Goal: Ask a question

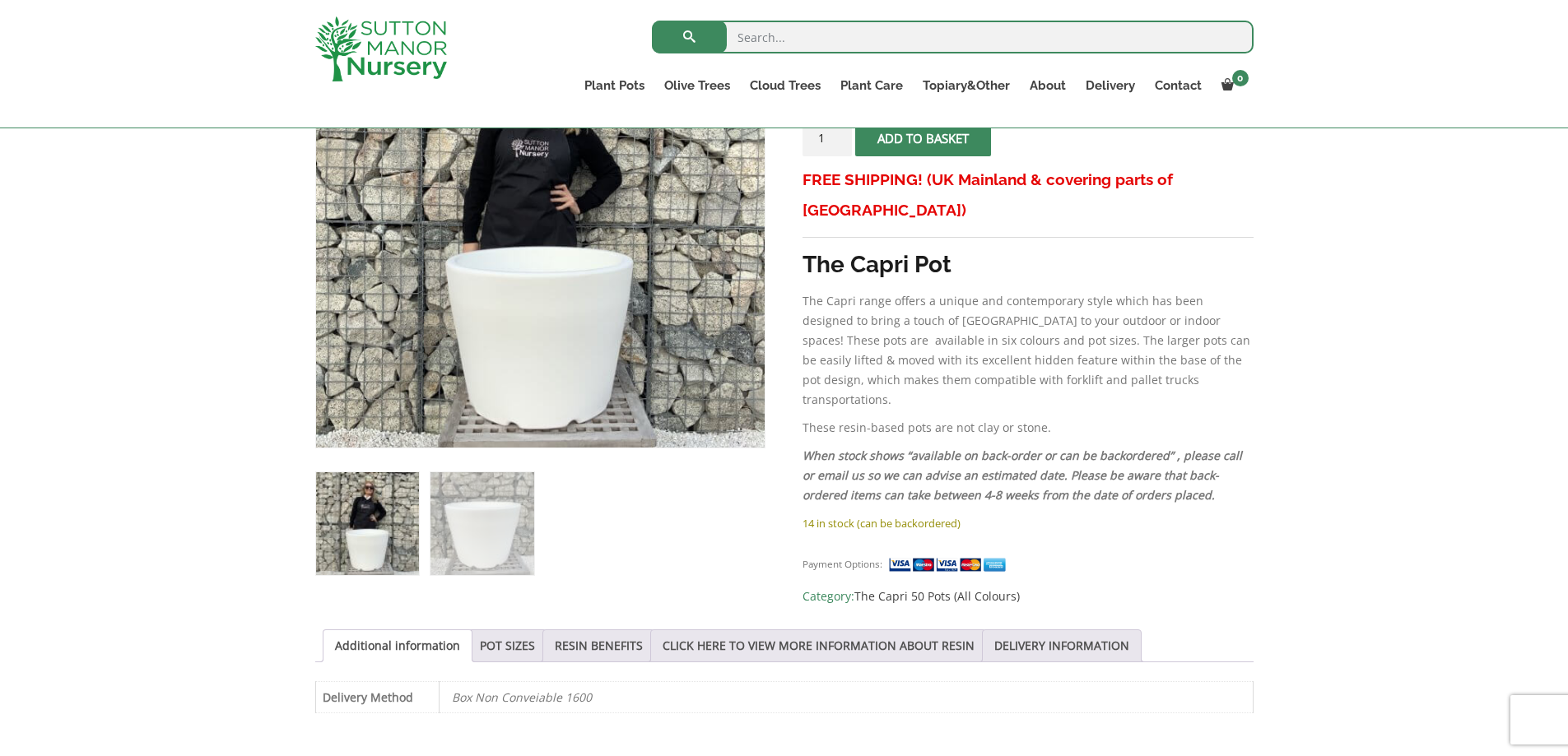
scroll to position [464, 0]
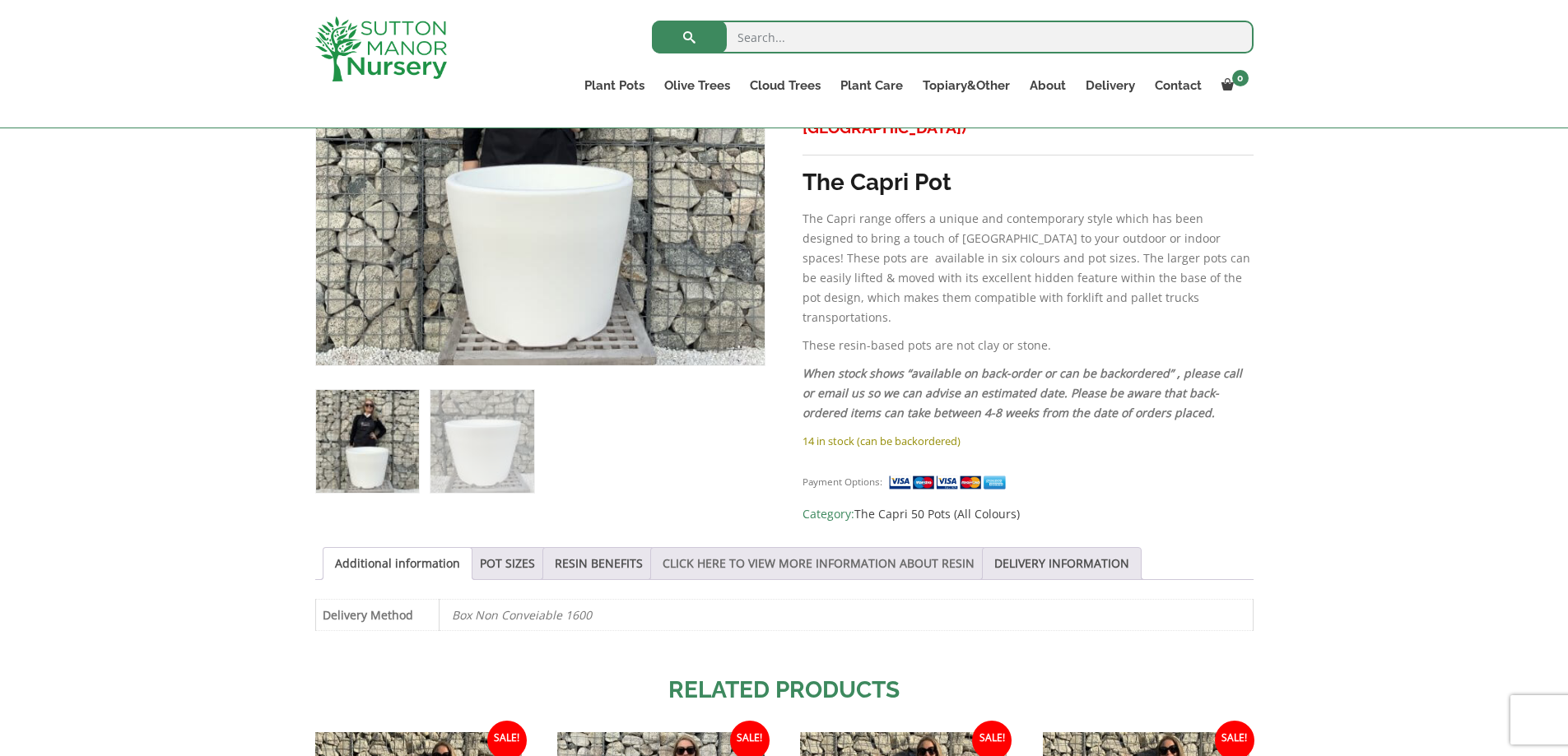
click at [753, 557] on link "CLICK HERE TO VIEW MORE INFORMATION ABOUT RESIN" at bounding box center [818, 563] width 312 height 31
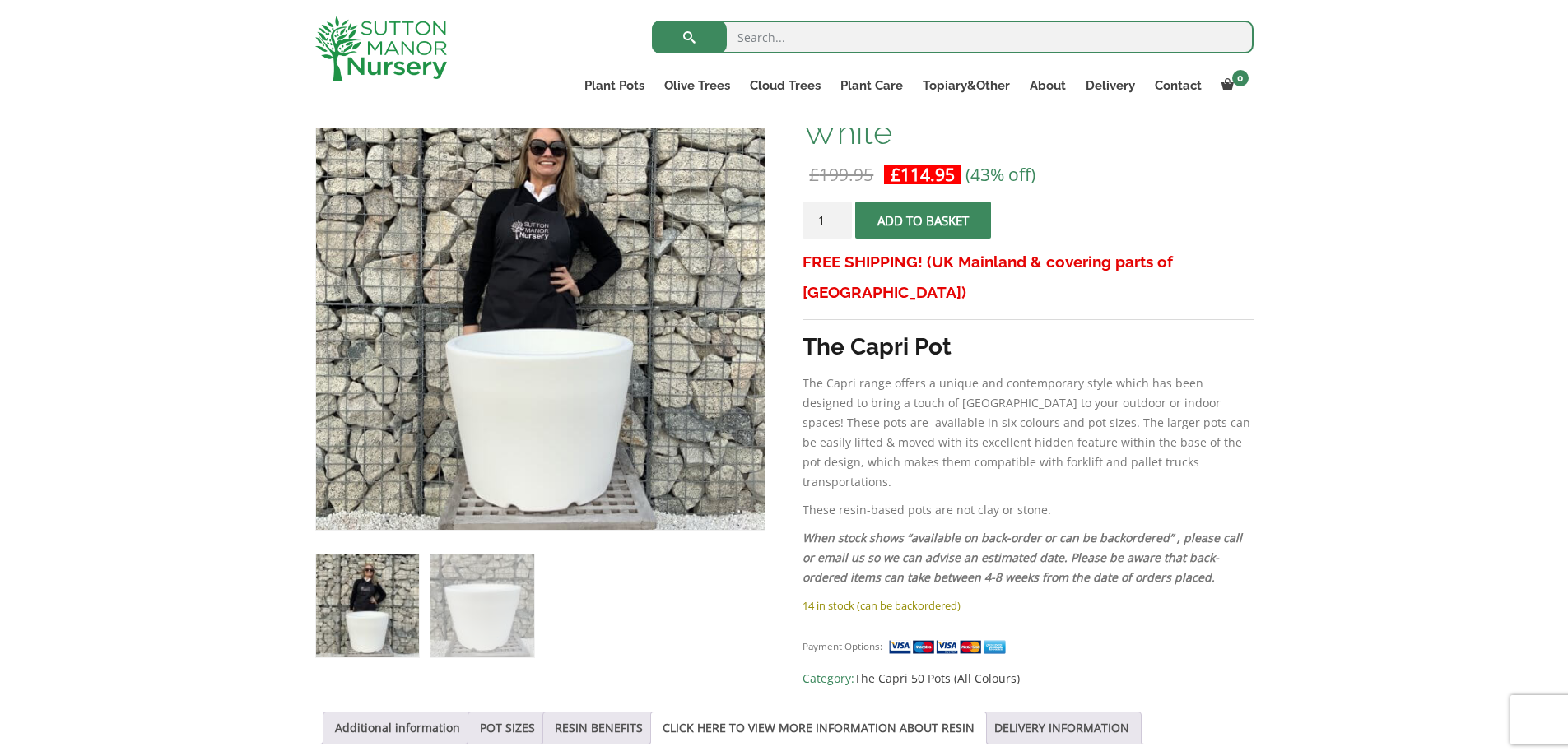
scroll to position [381, 0]
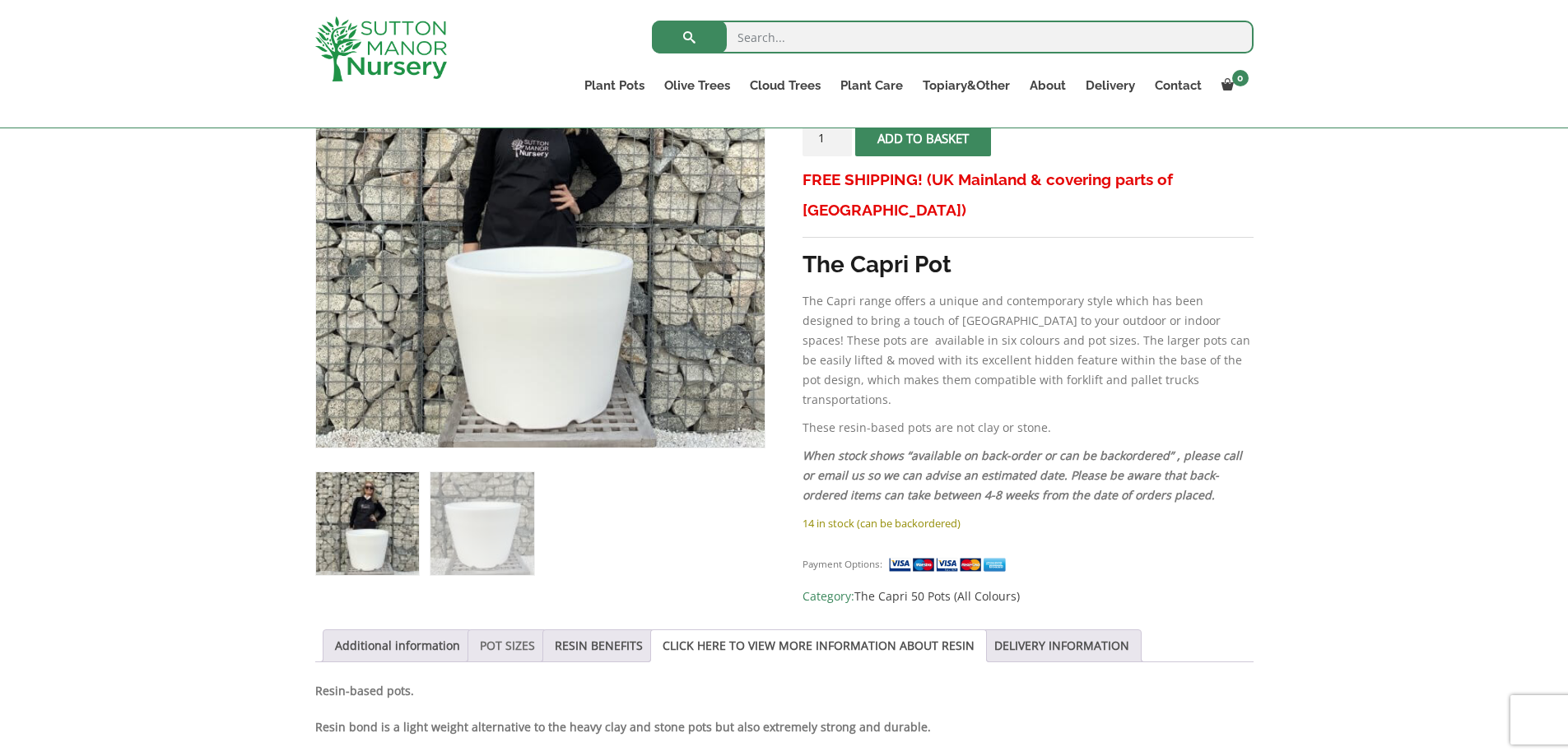
click at [480, 639] on link "POT SIZES" at bounding box center [507, 645] width 55 height 31
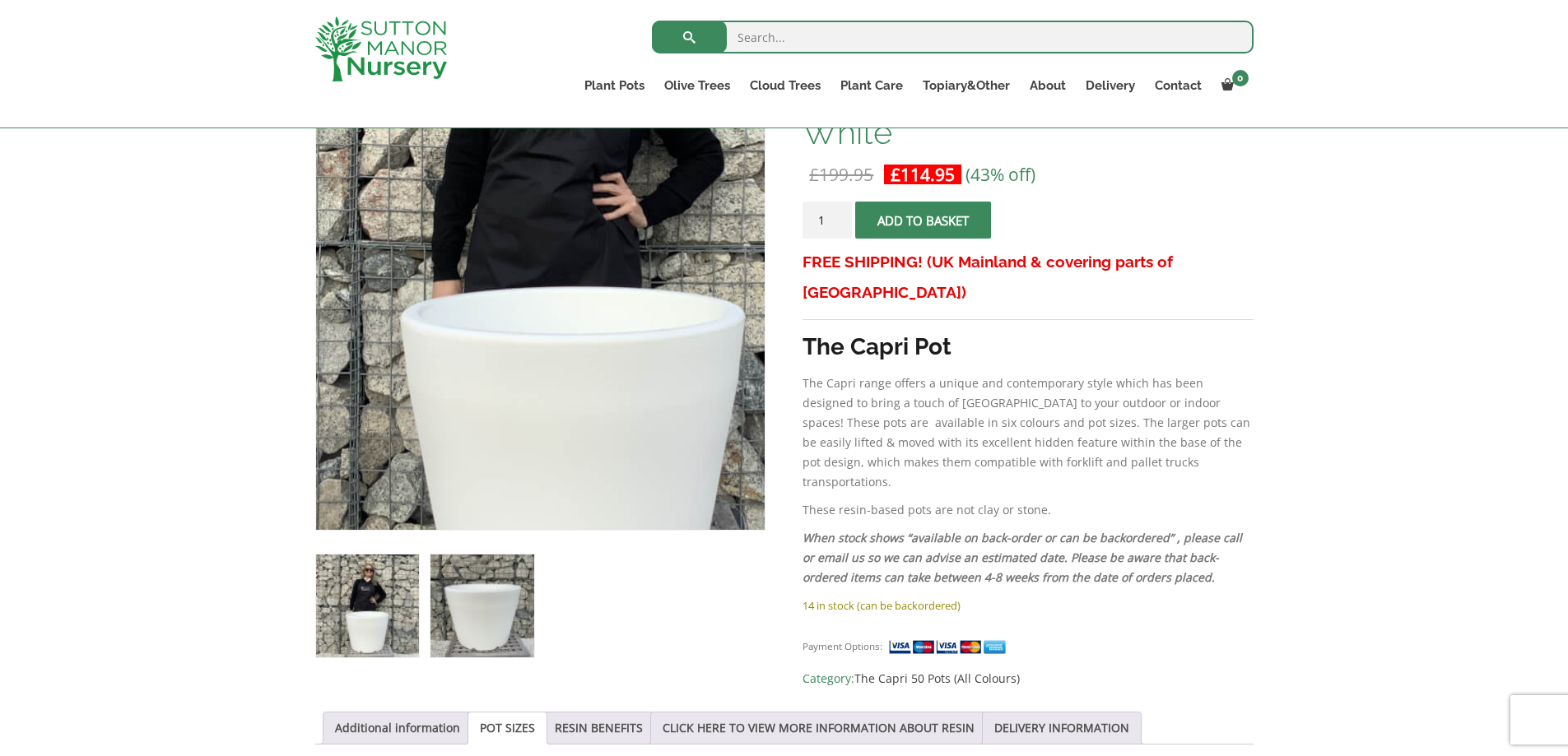
scroll to position [464, 0]
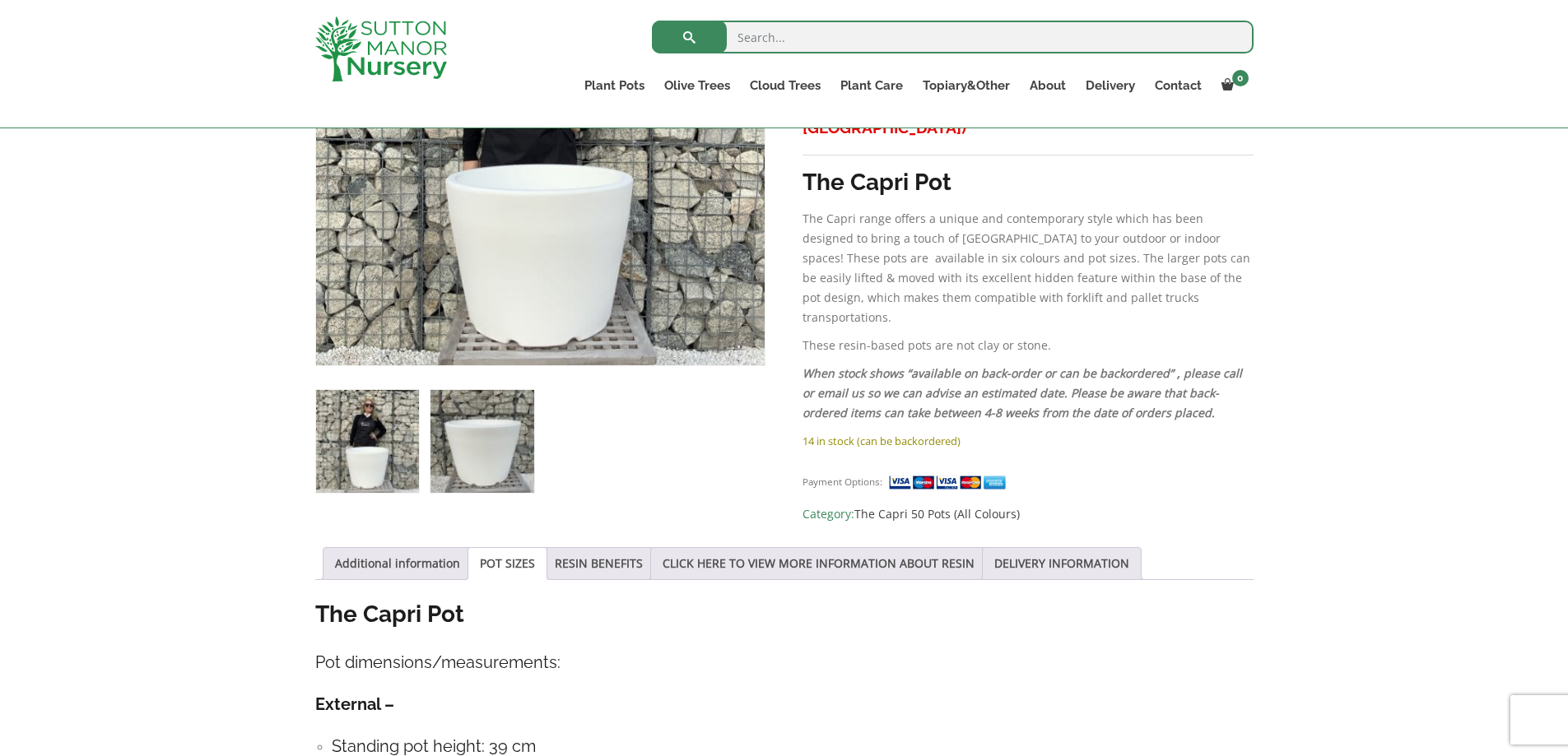
click at [458, 422] on img at bounding box center [482, 441] width 103 height 103
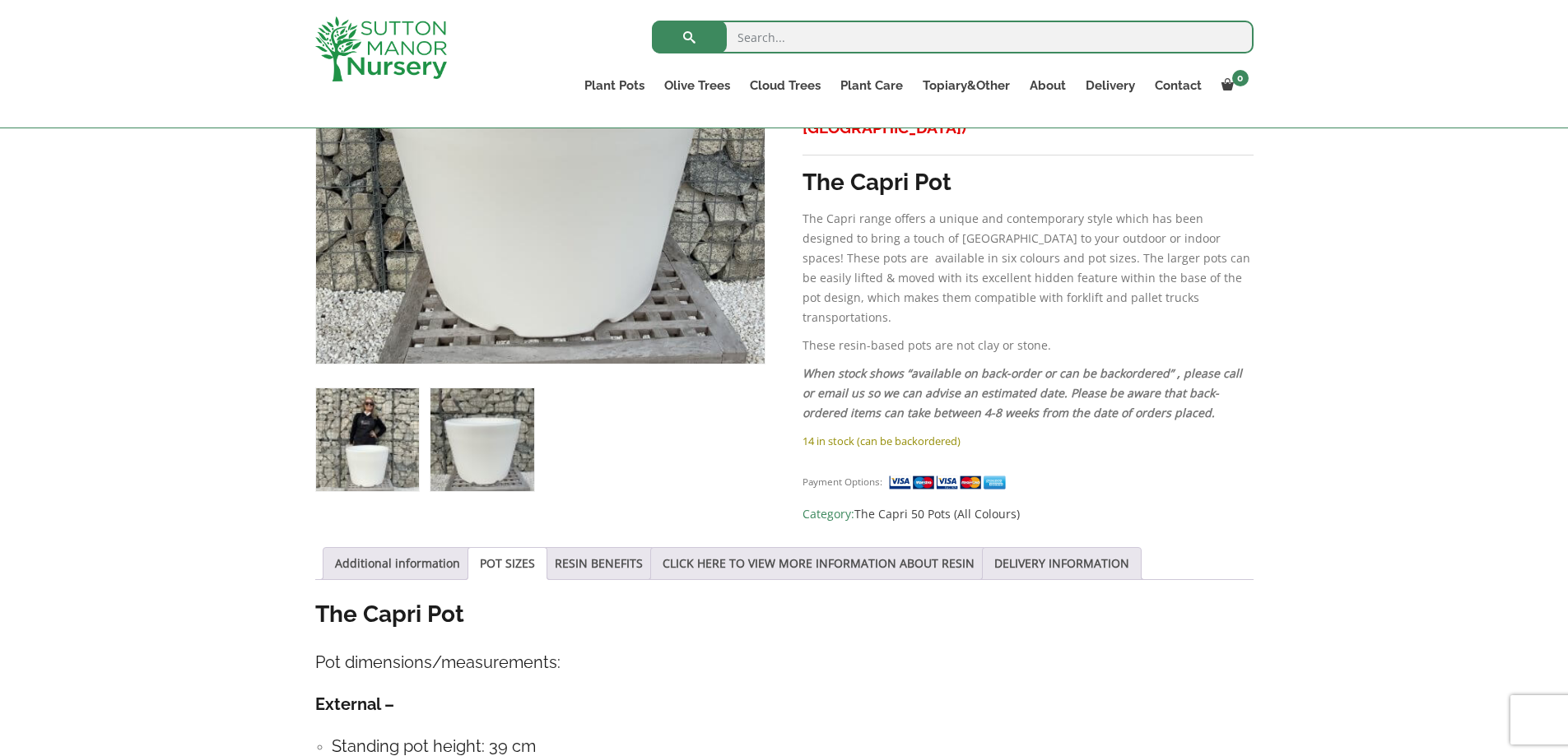
click at [345, 445] on img at bounding box center [367, 439] width 103 height 103
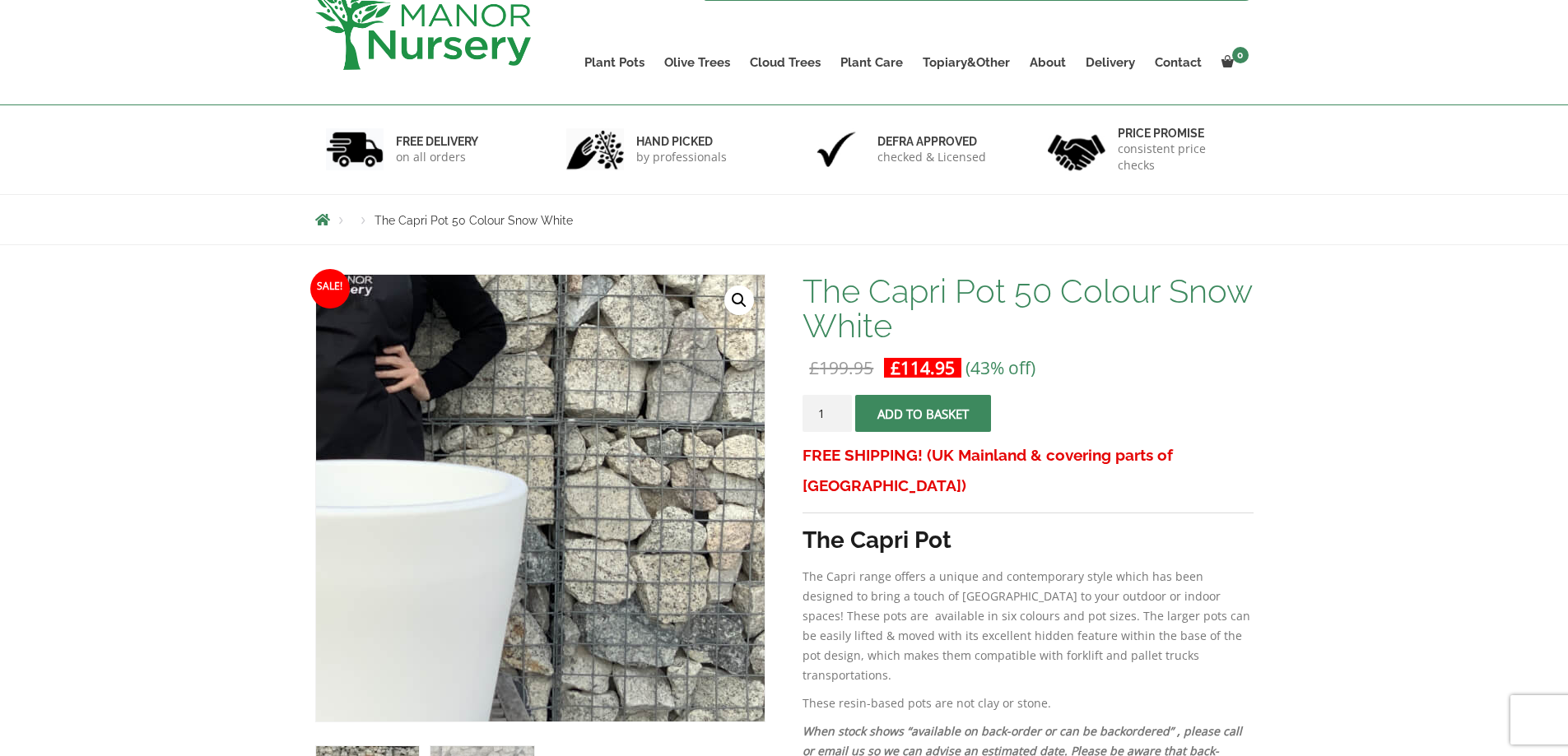
scroll to position [0, 0]
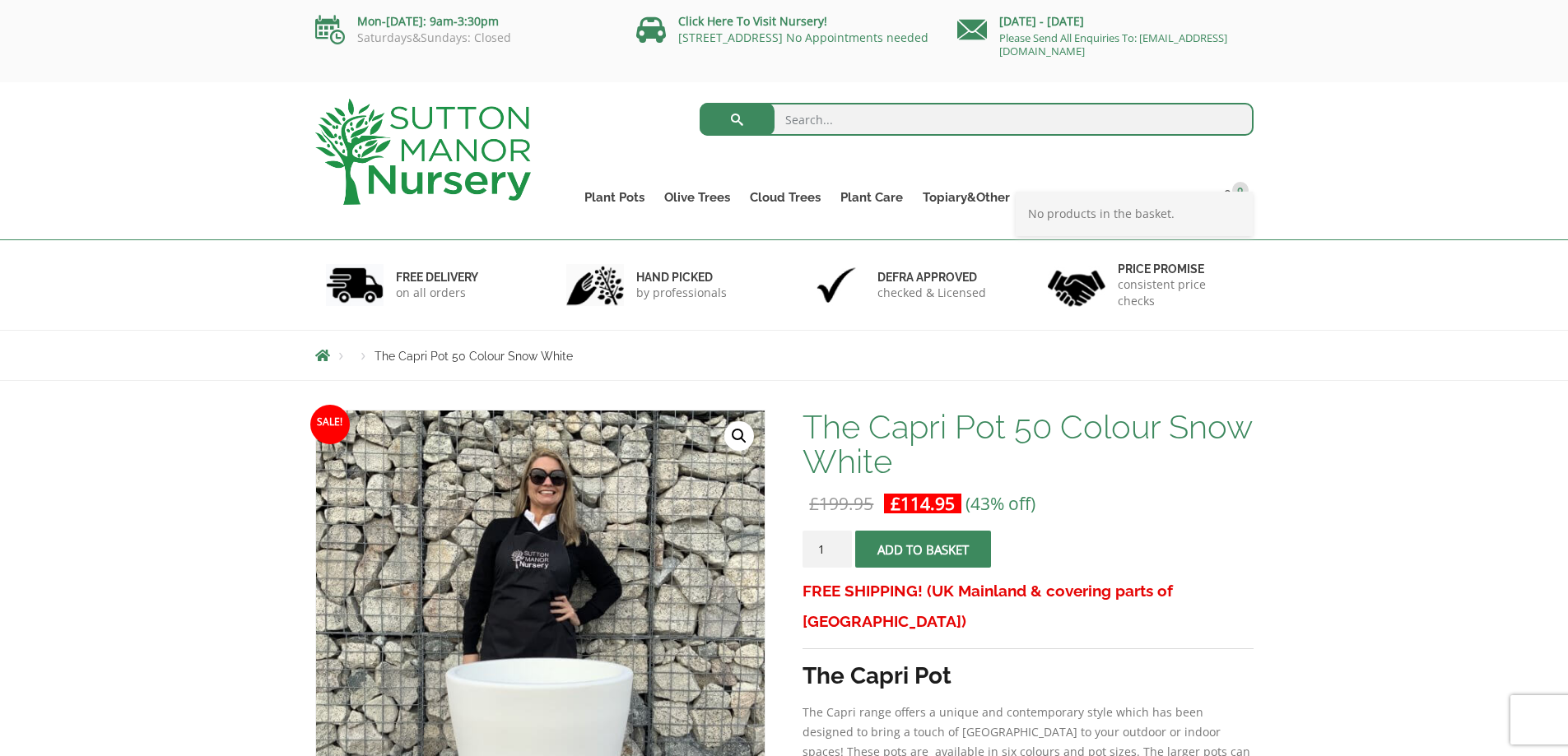
click at [1159, 193] on div "No products in the basket." at bounding box center [1134, 214] width 237 height 45
click at [1180, 199] on link "Contact" at bounding box center [1178, 197] width 67 height 23
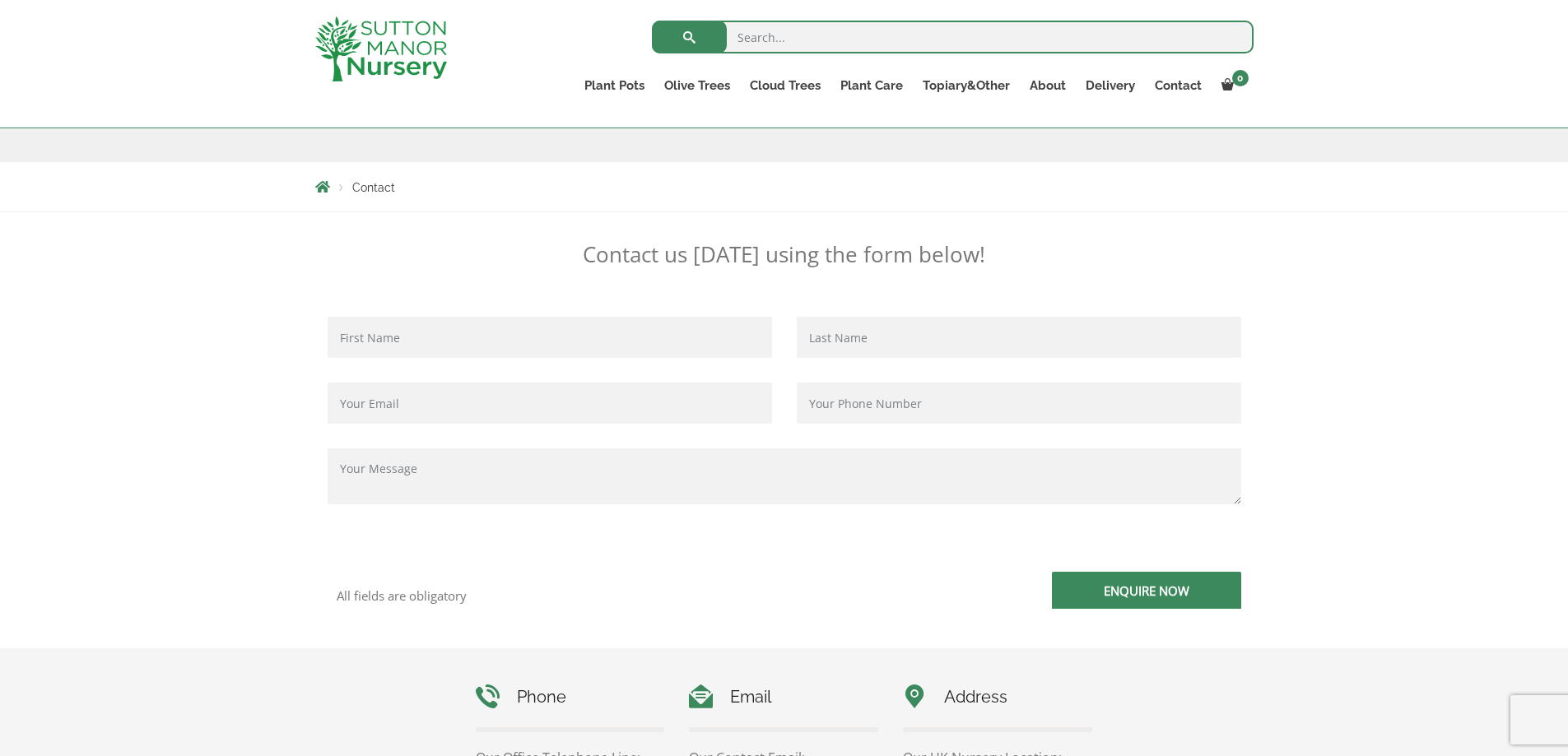
scroll to position [464, 0]
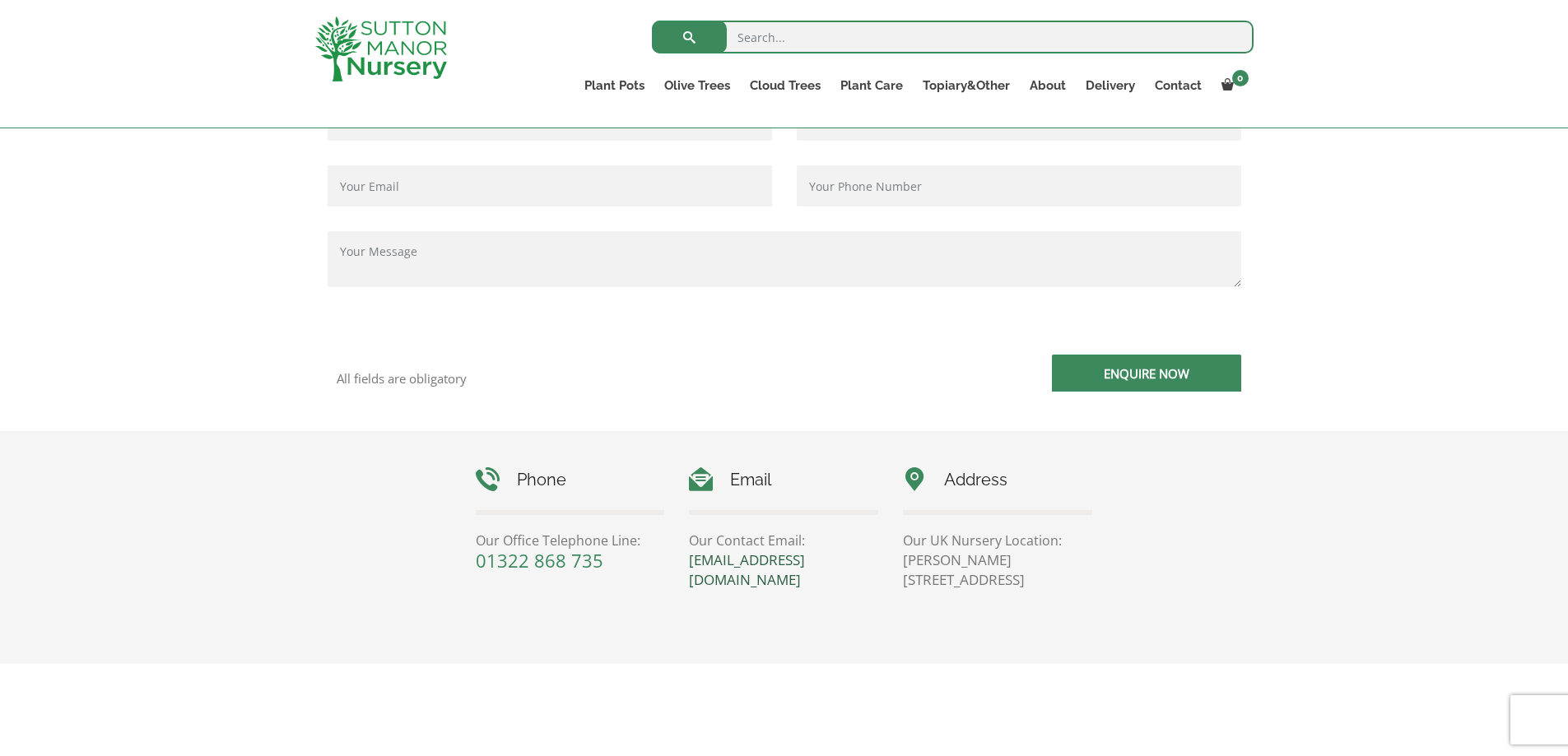
click at [727, 561] on link "[EMAIL_ADDRESS][DOMAIN_NAME]" at bounding box center [747, 569] width 116 height 39
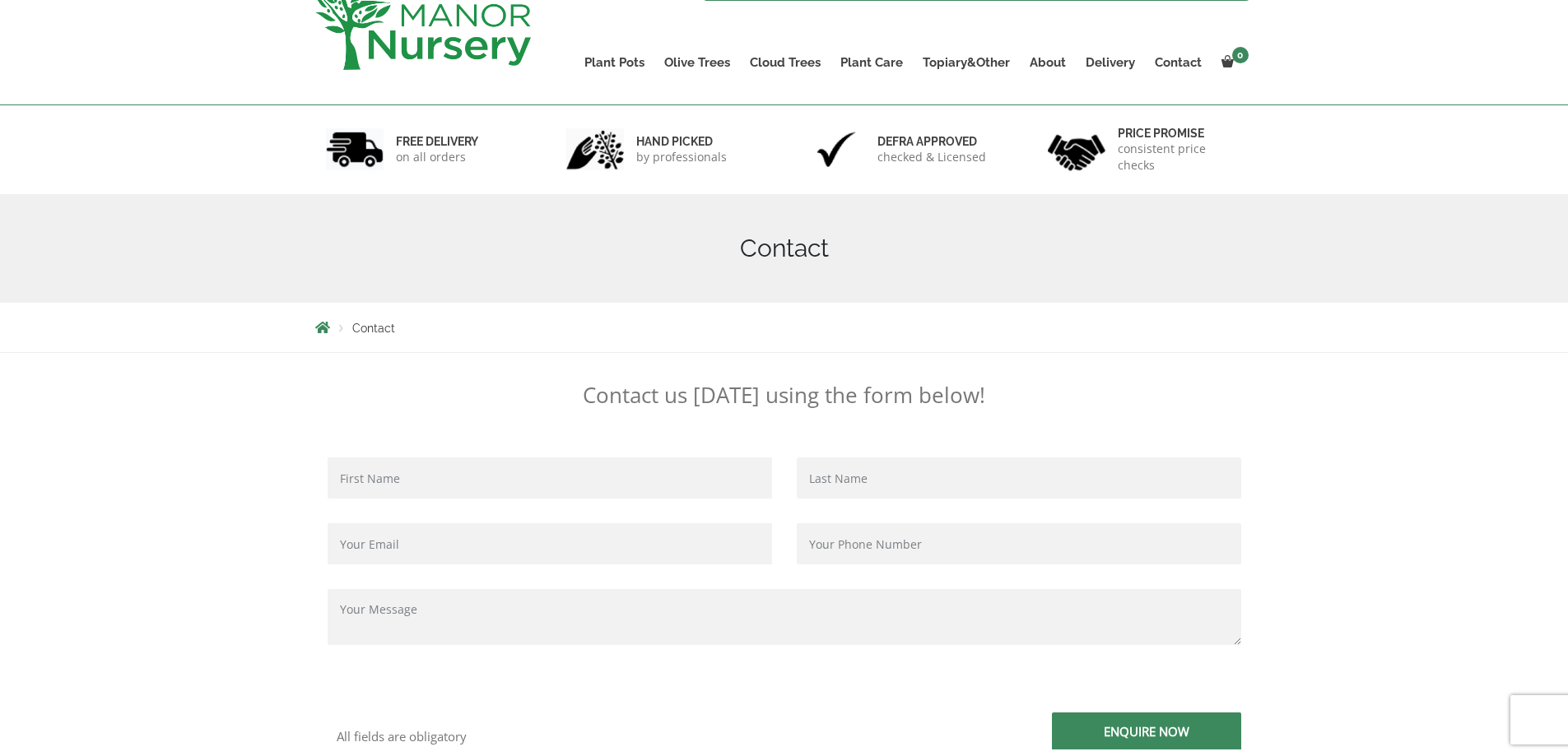
scroll to position [52, 0]
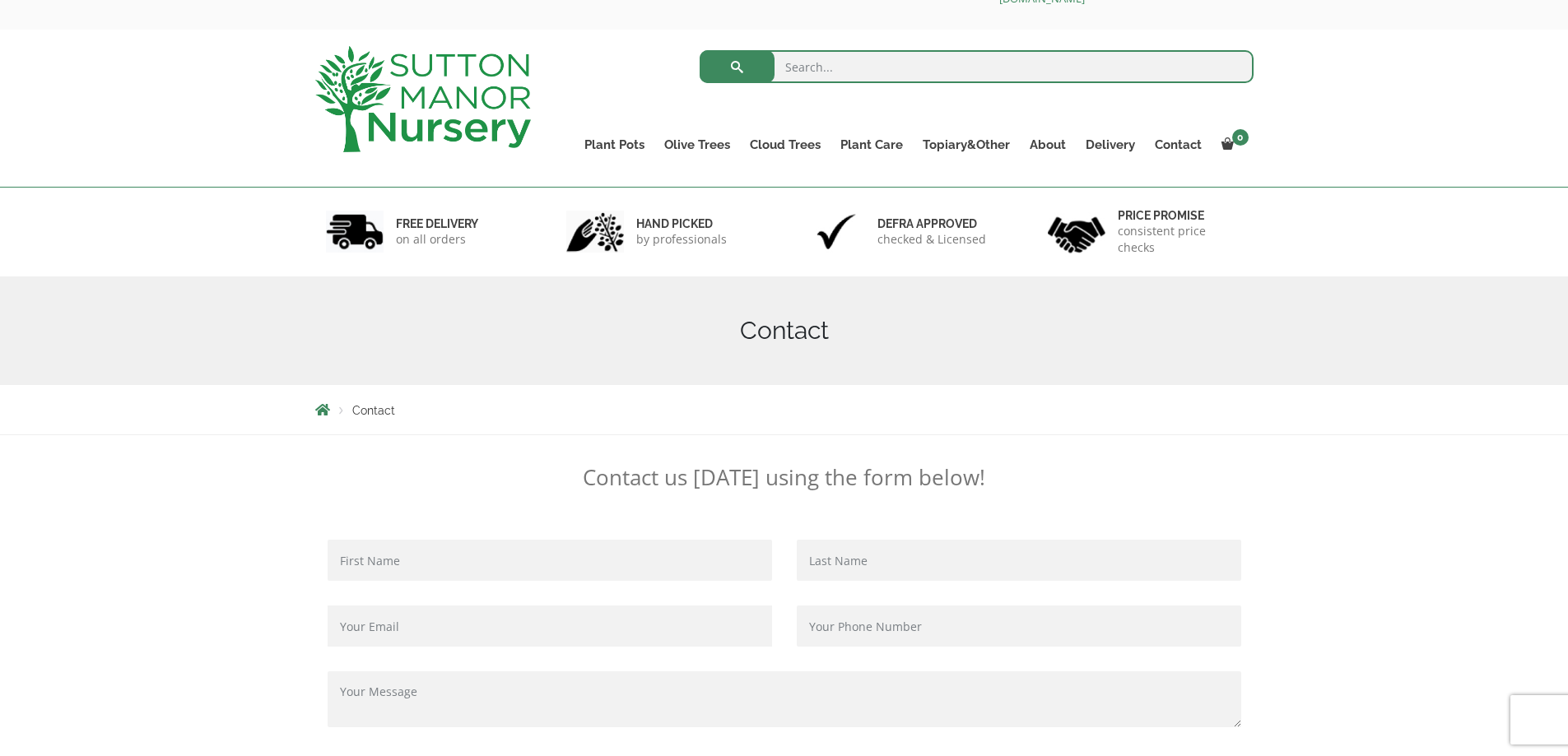
click at [431, 556] on input "Contact form" at bounding box center [549, 560] width 444 height 41
type input "Paul Chambers"
type input "chambers.pa@gmail.com"
click at [916, 561] on input "Contact form" at bounding box center [1019, 560] width 444 height 41
type input "Chambers"
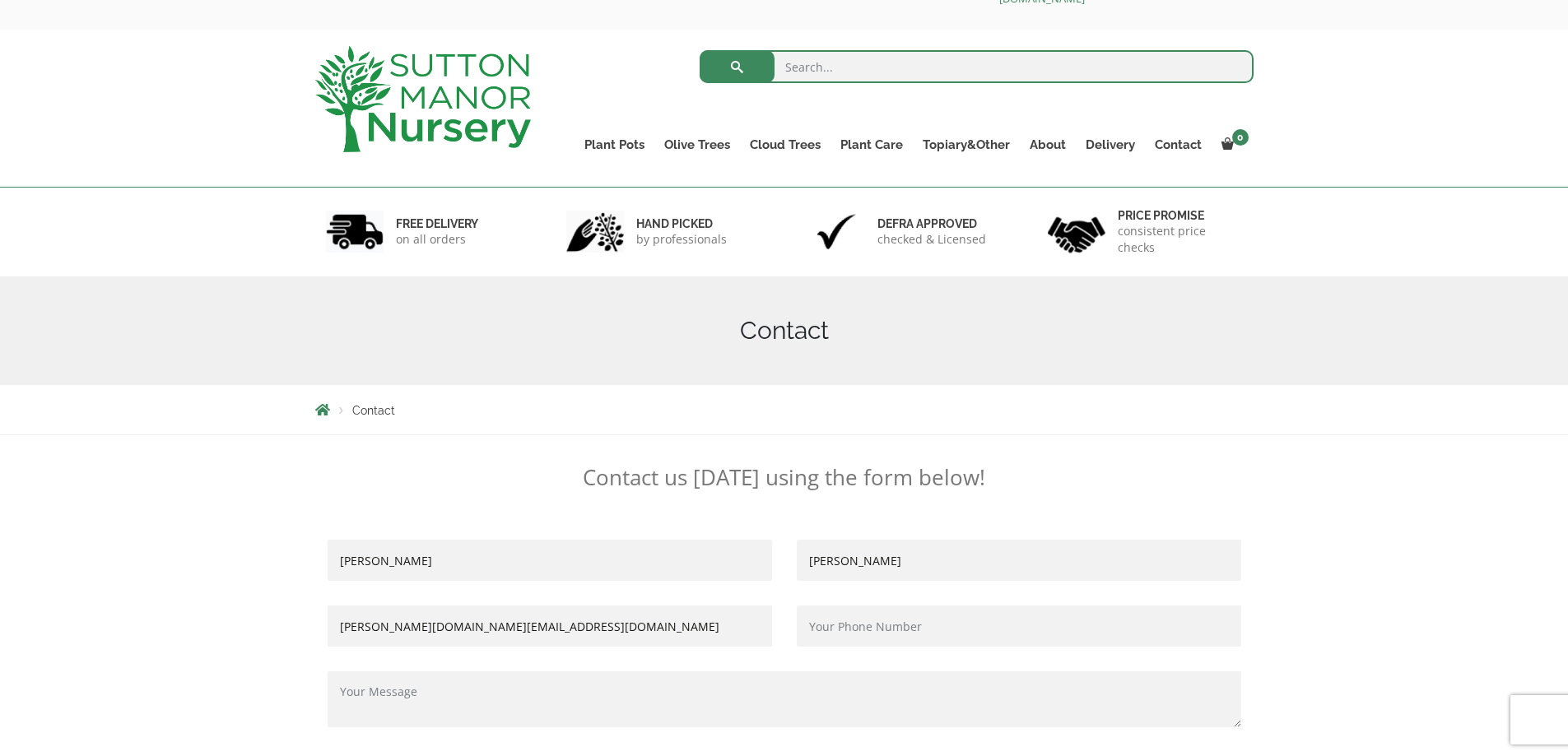
click at [427, 561] on input "Paul Chambers" at bounding box center [549, 560] width 444 height 41
type input "Paul"
click at [576, 633] on input "chambers.pa@gmail.com" at bounding box center [549, 625] width 444 height 41
drag, startPoint x: 494, startPoint y: 632, endPoint x: 180, endPoint y: 620, distance: 314.2
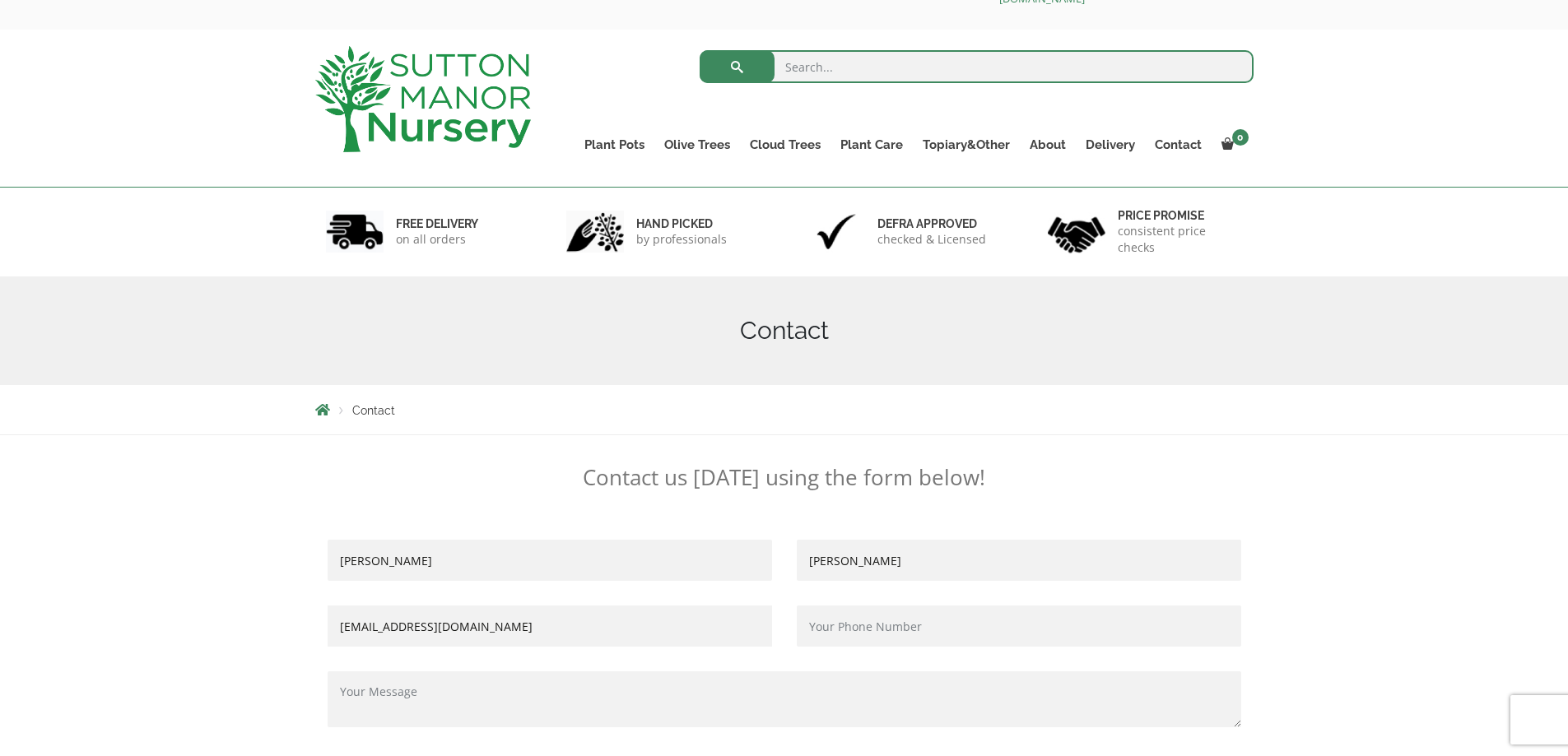
type input "pchambers@kingstown.uk.com"
click at [885, 631] on input "Contact form" at bounding box center [1019, 625] width 444 height 41
type input "07712043225"
click at [554, 683] on textarea "Contact form" at bounding box center [784, 699] width 914 height 56
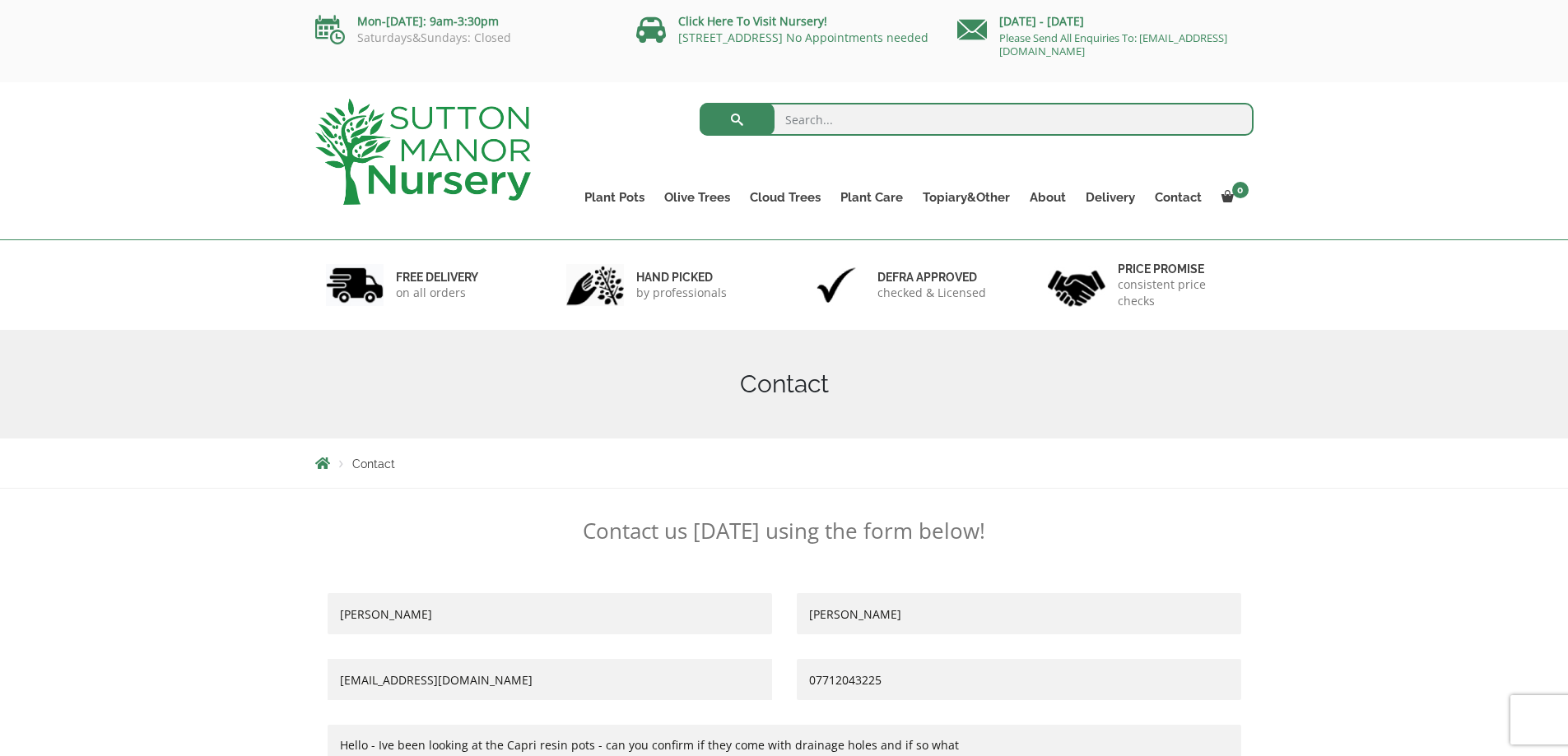
scroll to position [299, 0]
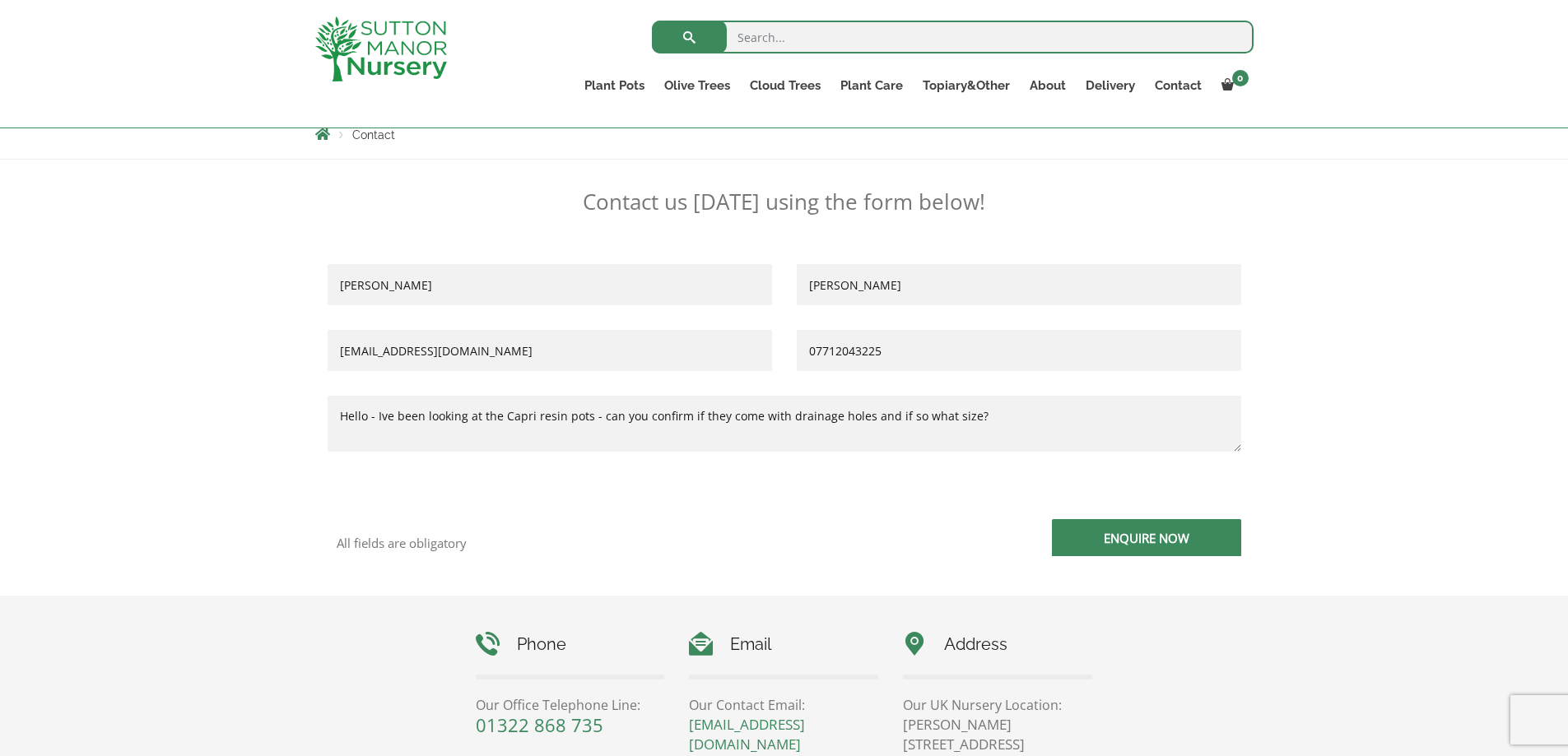
type textarea "Hello - Ive been looking at the Capri resin pots - can you confirm if they come…"
click at [1075, 539] on input "Enquire Now" at bounding box center [1146, 537] width 189 height 37
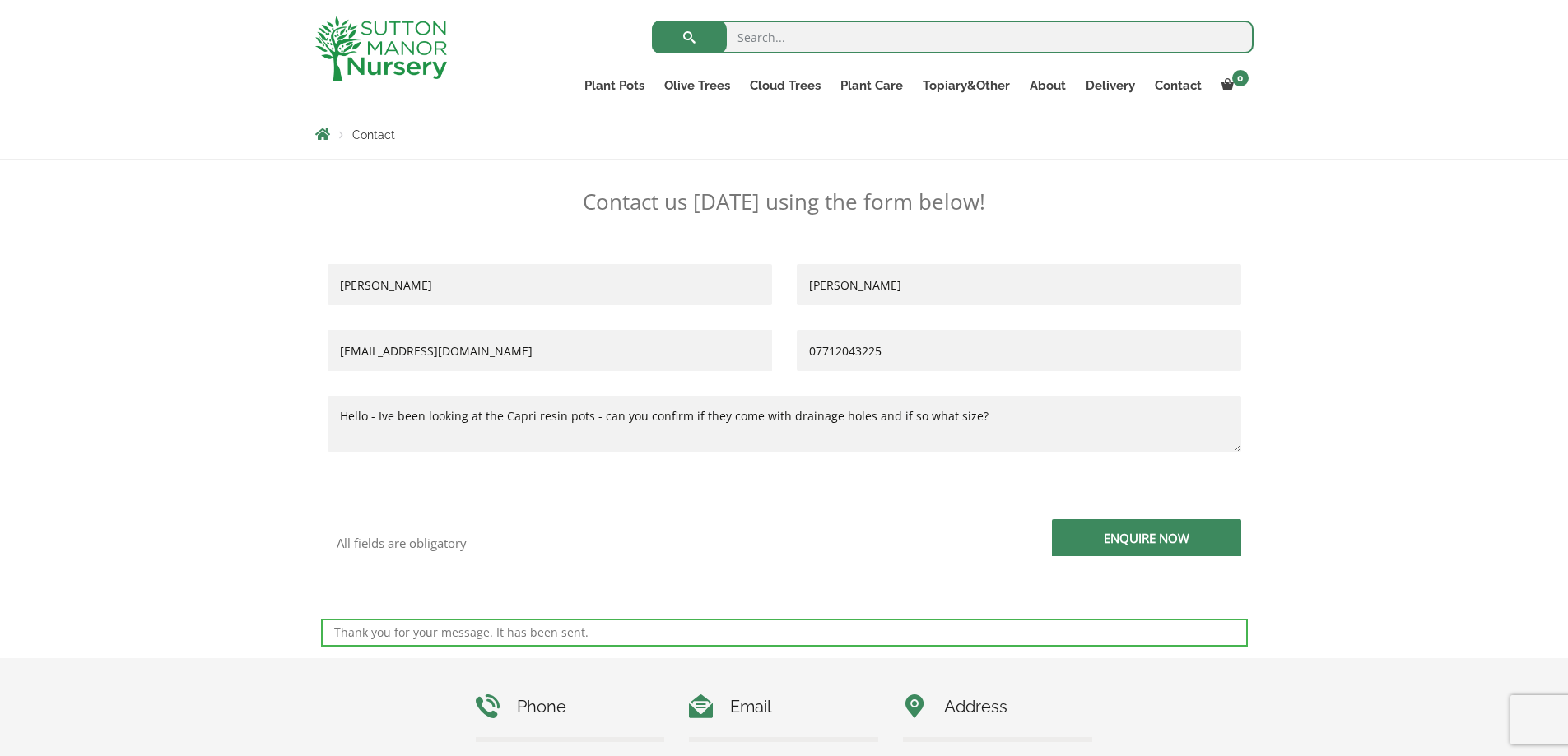
scroll to position [0, 0]
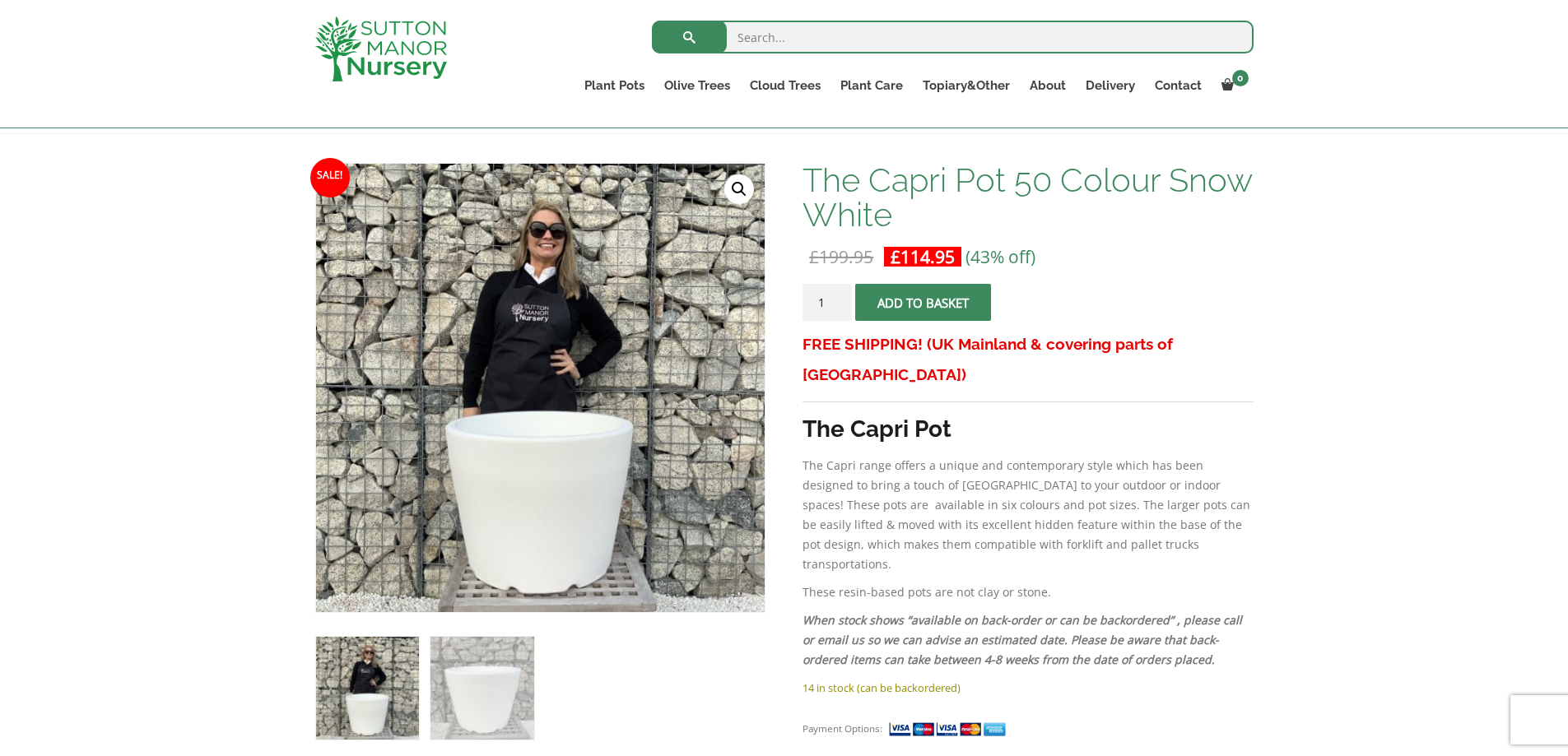
scroll to position [134, 0]
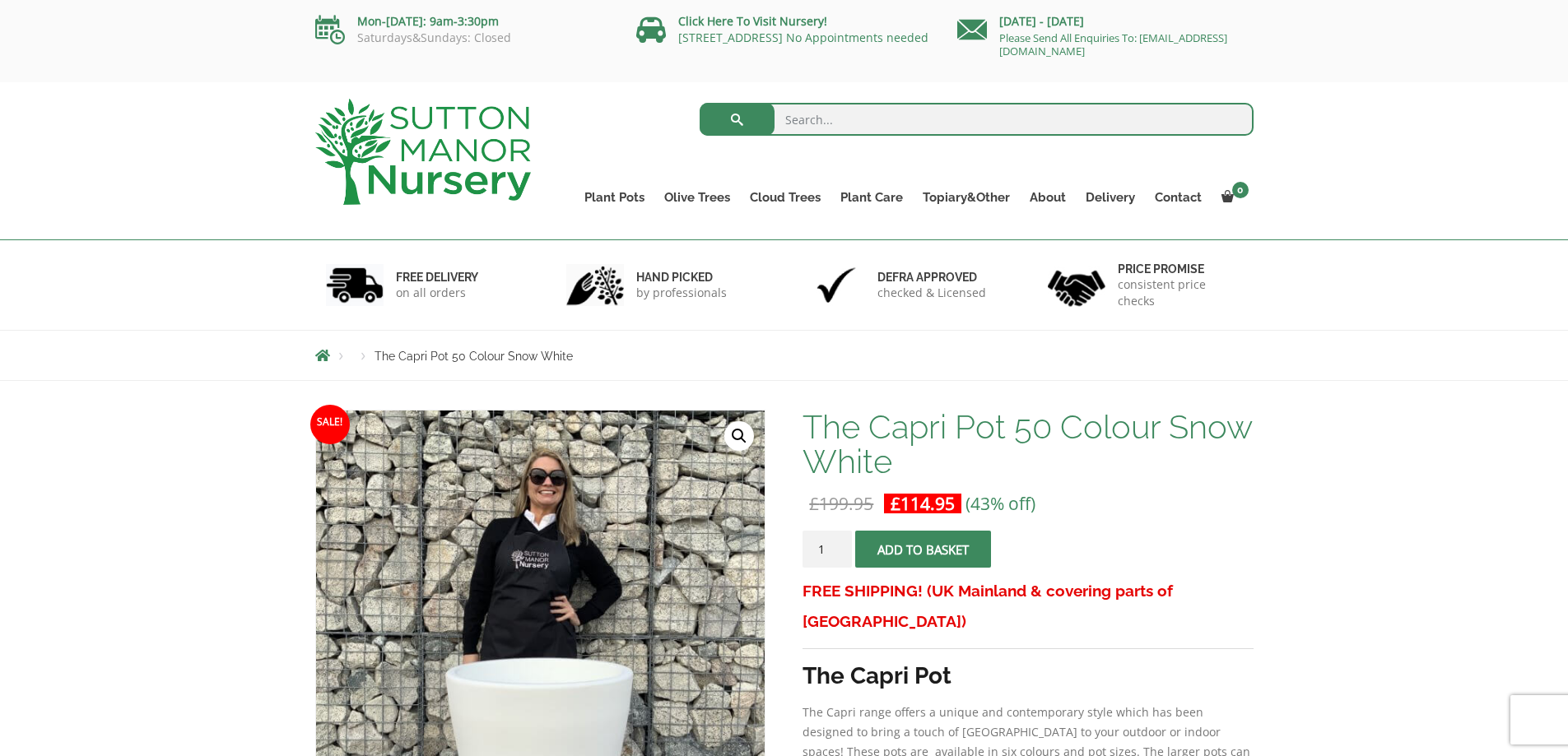
drag, startPoint x: 0, startPoint y: 0, endPoint x: 837, endPoint y: 117, distance: 845.1
click at [837, 117] on input "search" at bounding box center [976, 119] width 554 height 33
type input "large ebige resin pots"
click at [699, 103] on button "submit" at bounding box center [736, 119] width 75 height 33
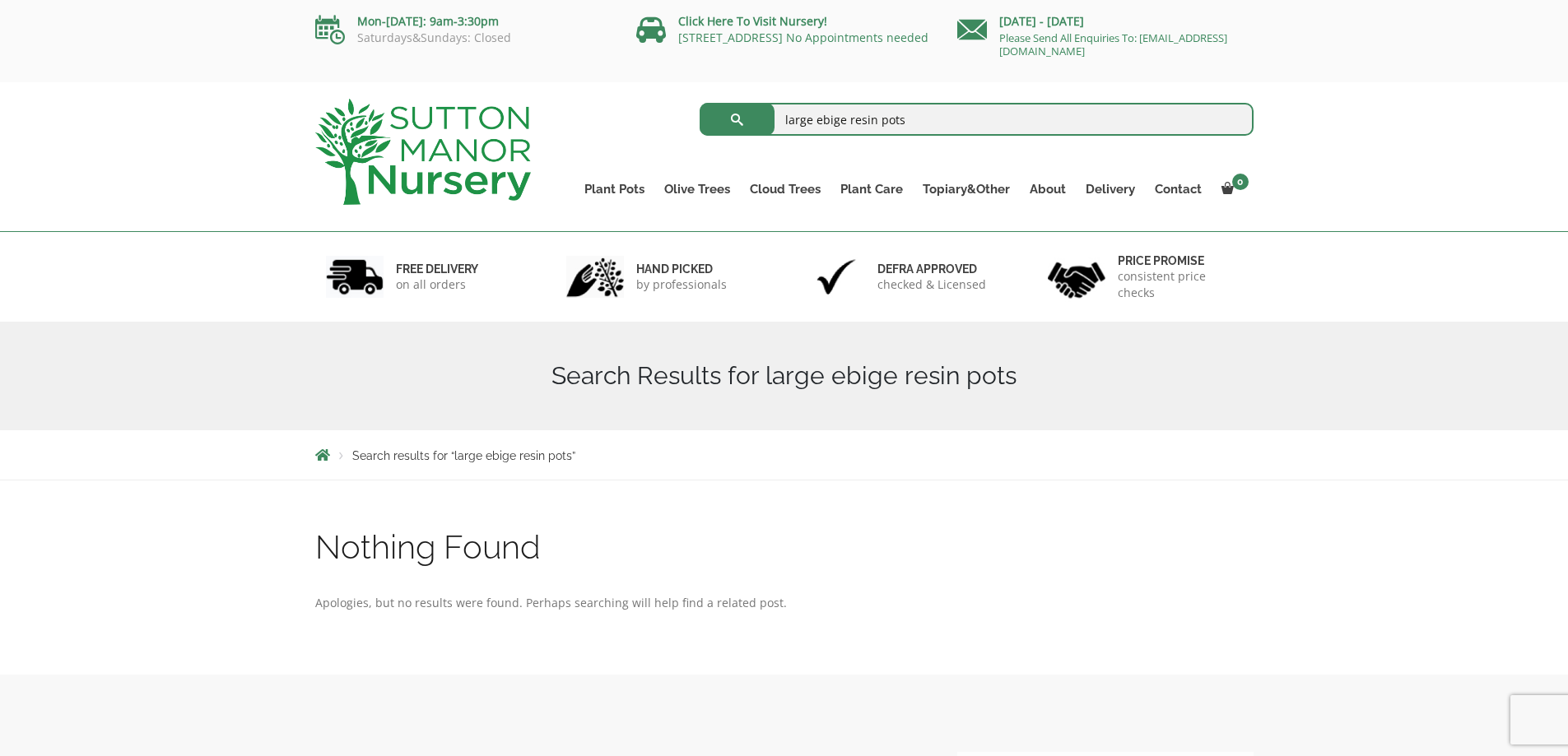
click at [839, 121] on input "large ebige resin pots" at bounding box center [976, 119] width 554 height 33
type input "large beige resin pots"
click at [699, 103] on button "submit" at bounding box center [736, 119] width 75 height 33
